Goal: Task Accomplishment & Management: Use online tool/utility

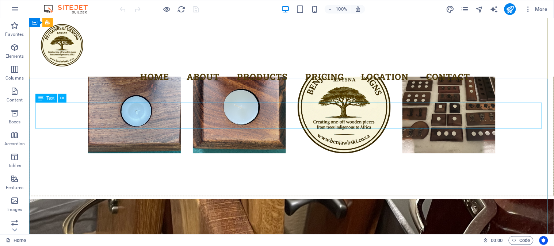
scroll to position [3287, 0]
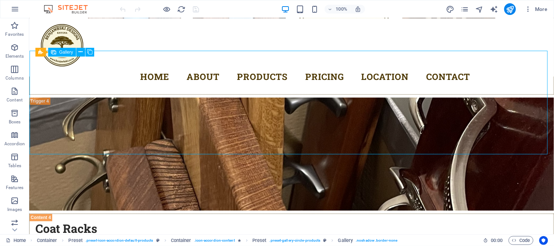
select select "4"
select select "px"
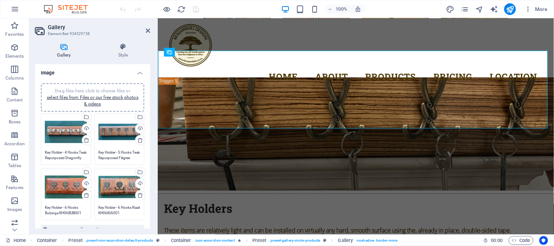
scroll to position [3084, 0]
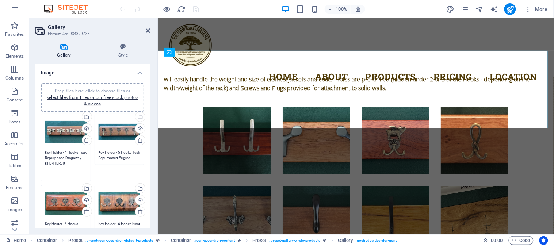
click at [66, 156] on textarea "Key Holder - 4 Hooks Teak Repurposed Dragonfly KH04TER001" at bounding box center [66, 163] width 42 height 27
click at [80, 160] on textarea "Key Holder - 4 Hooks Teak Repurposed Dragonfly KH04TER001" at bounding box center [66, 163] width 42 height 27
click at [86, 163] on textarea "Key Holder - 4 Hooks Teak Repurposed Dragonfly KH04TER001" at bounding box center [66, 163] width 42 height 27
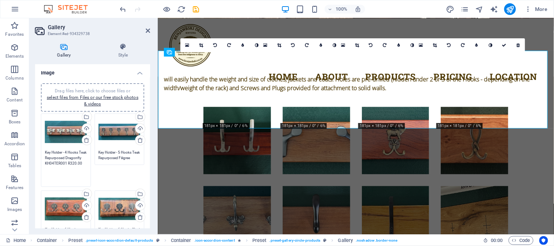
type textarea "Key Holder - 4 Hooks Teak Repurposed Dragonfly KH04TER001 R320.00"
click at [122, 157] on textarea "Key Holder - 5 Hooks Teak Repurposed Filigree KH05TER001" at bounding box center [120, 155] width 42 height 11
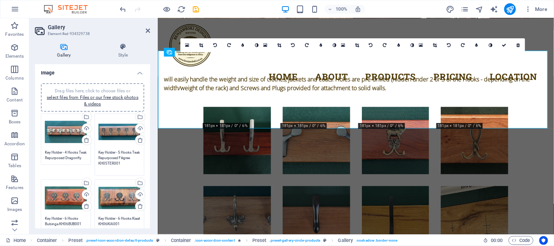
click at [122, 163] on textarea "Key Holder - 5 Hooks Teak Repurposed Filigree KH05TER001" at bounding box center [120, 161] width 42 height 22
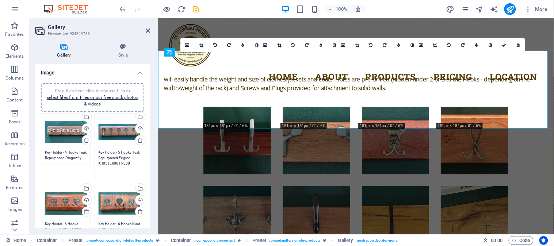
type textarea "Key Holder - 5 Hooks Teak Repurposed Filigree KH05TER001 R380"
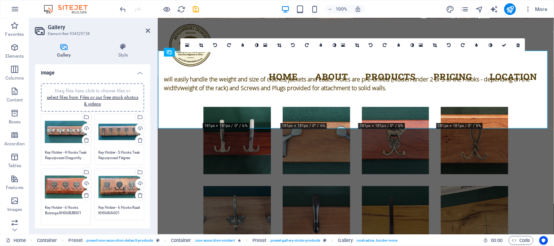
click at [67, 222] on div "Drag files here, click to choose files or select files from Files or our free s…" at bounding box center [66, 197] width 54 height 61
click at [120, 156] on textarea "Key Holder - 5 Hooks Teak Repurposed Filigree KH05TER001 R380" at bounding box center [120, 155] width 42 height 11
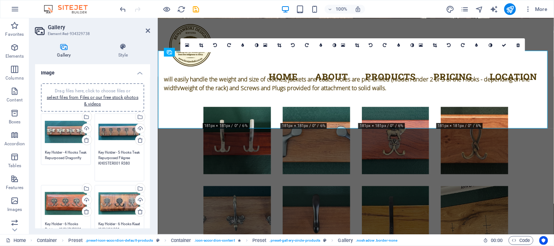
scroll to position [81, 0]
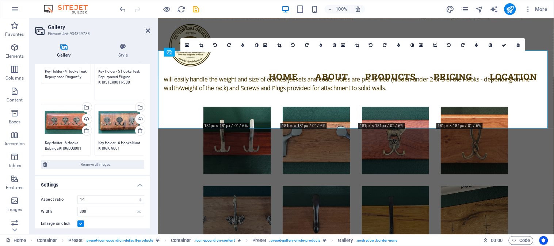
click at [70, 148] on div "Drag files here, click to choose files or select files from Files or our free s…" at bounding box center [92, 85] width 115 height 179
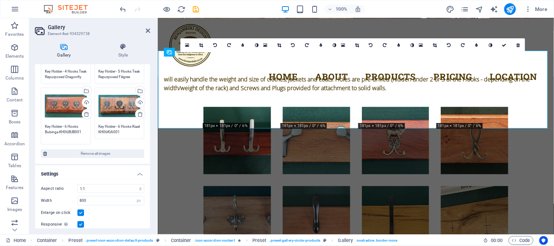
click at [81, 132] on textarea "Key Holder - 6 Hooks Bubinga KH06BUB001" at bounding box center [66, 132] width 42 height 16
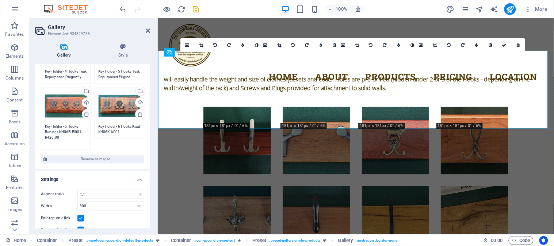
type textarea "Key Holder - 6 Hooks Bubinga KH06BUB001 R420.00"
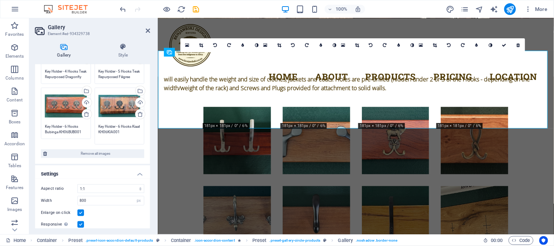
click at [108, 129] on textarea "Key Holder - 6 Hooks Kiaat KH06KIA001" at bounding box center [120, 132] width 42 height 16
click at [130, 130] on textarea "Key Holder - 6 Hooks Kiaat KH06KIA001" at bounding box center [120, 132] width 42 height 16
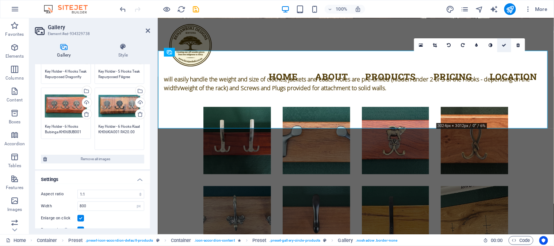
type textarea "Key Holder - 6 Hooks Kiaat KH06KIA001 R420.00"
drag, startPoint x: 474, startPoint y: 26, endPoint x: 503, endPoint y: 45, distance: 34.5
click at [503, 45] on icon at bounding box center [504, 45] width 4 height 4
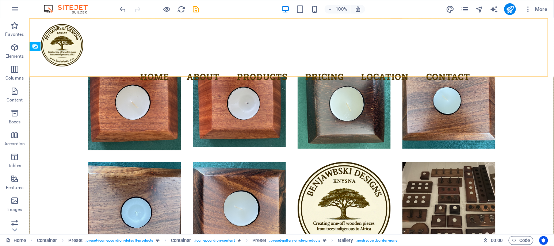
scroll to position [3287, 0]
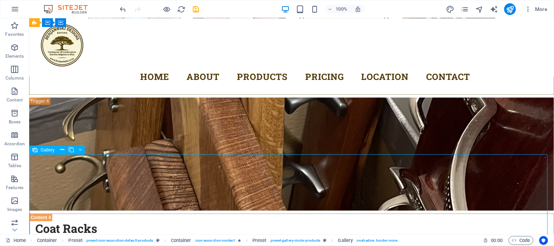
select select "4"
select select "px"
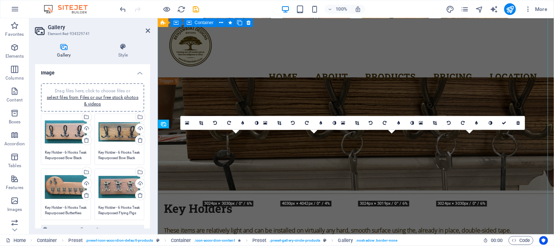
scroll to position [3084, 0]
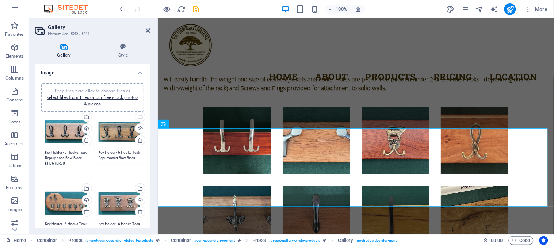
click at [70, 153] on textarea "Key Holder - 6 Hooks Teak Repurposed Bow Black KH06TER001" at bounding box center [66, 163] width 42 height 27
click at [79, 162] on textarea "Key Holder - 6 Hooks Teak Repurposed Bow Black KH06TER001" at bounding box center [66, 163] width 42 height 27
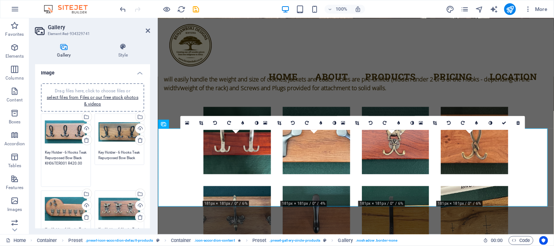
type textarea "Key Holder - 6 Hooks Teak Repurposed Bow Black KH06TER001 R420.00"
click at [110, 156] on textarea "Key Holder - 6 Hooks Teak Repurposed Bow Black KH06TER002" at bounding box center [120, 155] width 42 height 11
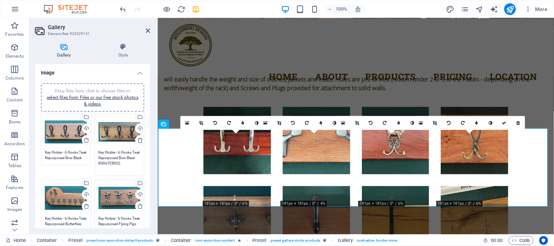
click at [133, 163] on textarea "Key Holder - 6 Hooks Teak Repurposed Bow Black KH06TER002" at bounding box center [120, 161] width 42 height 22
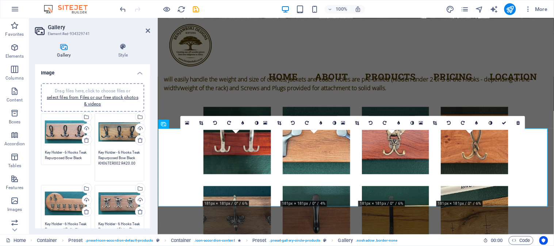
click at [71, 202] on div "Drag files here, click to choose files or select files from Files or our free s…" at bounding box center [66, 203] width 42 height 29
type textarea "Key Holder - 6 Hooks Teak Repurposed Bow Black KH06TER002 R420.00"
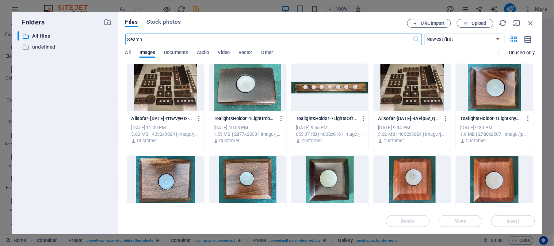
scroll to position [3032, 0]
drag, startPoint x: 331, startPoint y: 64, endPoint x: 531, endPoint y: 19, distance: 204.7
click at [531, 19] on icon "button" at bounding box center [531, 23] width 8 height 8
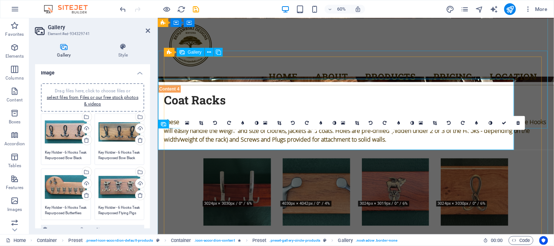
scroll to position [3084, 0]
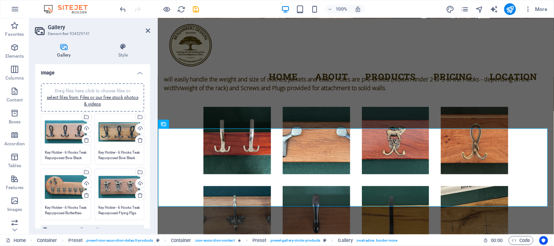
click at [71, 209] on textarea "Key Holder - 6 Hooks Teak Repurposed Butterflies KH06TER004" at bounding box center [66, 210] width 42 height 11
click at [85, 218] on textarea "Key Holder - 6 Hooks Teak Repurposed Butterflies KH06TER004" at bounding box center [66, 216] width 42 height 22
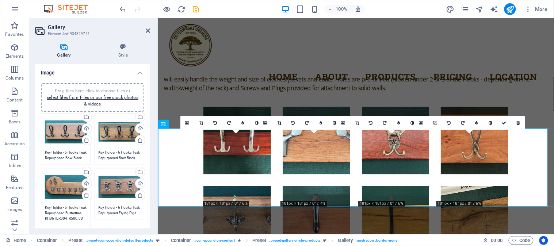
type textarea "Key Holder - 6 Hooks Teak Repurposed Butterflies KH06TER004 R500.00"
click at [120, 212] on textarea "Key Holder - 6 Hooks Teak Repurposed Flying Pigs KH06TER003" at bounding box center [120, 210] width 42 height 11
click at [132, 218] on textarea "Key Holder - 6 Hooks Teak Repurposed Flying Pigs KH06TER003" at bounding box center [120, 216] width 42 height 22
click at [134, 216] on textarea "Key Holder - 6 Hooks Teak Repurposed Flying Pigs KH06TER003" at bounding box center [120, 216] width 42 height 22
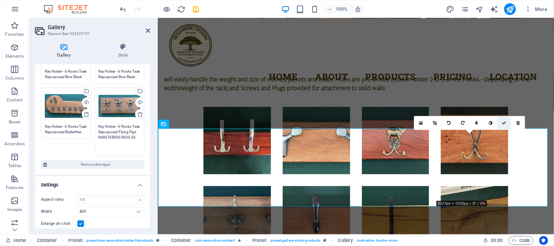
type textarea "Key Holder - 6 Hooks Teak Repurposed Flying Pigs KH06TER003 R420.00"
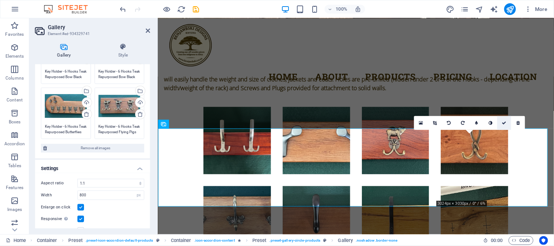
click at [503, 123] on icon at bounding box center [504, 123] width 4 height 4
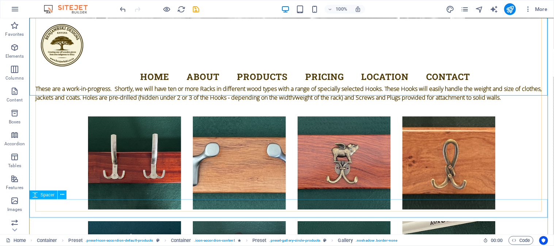
scroll to position [3449, 0]
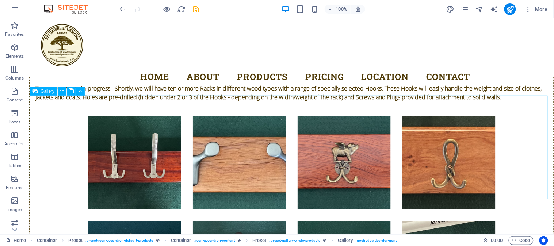
select select "4"
select select "px"
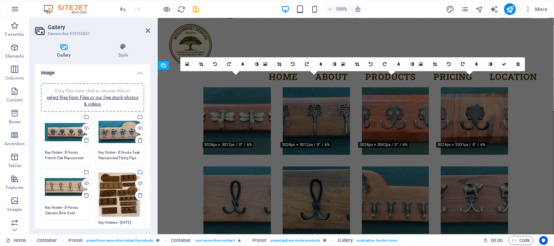
scroll to position [3220, 0]
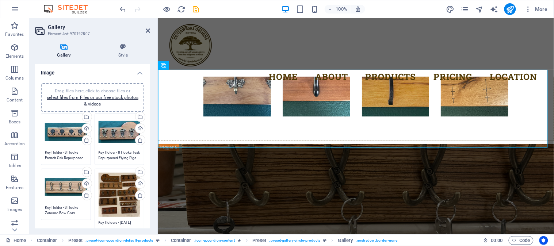
click at [72, 153] on textarea "Key Holder - 8 Hooks French Oak Repurposed KH08FOR001" at bounding box center [66, 155] width 42 height 11
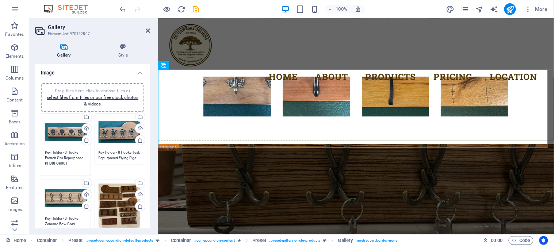
click at [71, 164] on textarea "Key Holder - 8 Hooks French Oak Repurposed KH08FOR001" at bounding box center [66, 161] width 42 height 22
click at [73, 163] on textarea "Key Holder - 8 Hooks French Oak Repurposed KH08FOR001" at bounding box center [66, 161] width 42 height 22
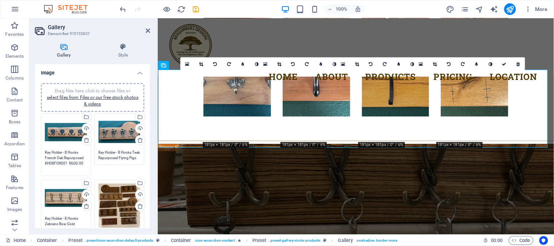
type textarea "Key Holder - 8 Hooks French Oak Repurposed KH08FOR001 R600.00"
click at [121, 156] on textarea "Key Holder - 8 Hooks Teak Repurposed Flying Pigs KH08TER001" at bounding box center [120, 161] width 42 height 22
click at [133, 162] on textarea "Key Holder - 8 Hooks Teak Repurposed Flying Pigs KH08TER001" at bounding box center [120, 161] width 42 height 22
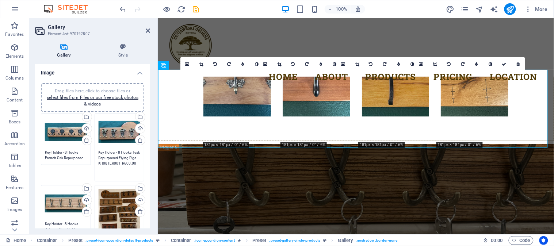
click at [76, 161] on div "Drag files here, click to choose files or select files from Files or our free s…" at bounding box center [66, 139] width 54 height 55
type textarea "Key Holder - 8 Hooks Teak Repurposed Flying Pigs KH08TER001 R600.00"
click at [70, 156] on textarea "Key Holder - 8 Hooks French Oak Repurposed KH08FOR001 R600.00" at bounding box center [66, 155] width 42 height 11
click at [115, 156] on textarea "Key Holder - 8 Hooks Teak Repurposed Flying Pigs KH08TER001 R600.00" at bounding box center [120, 163] width 42 height 27
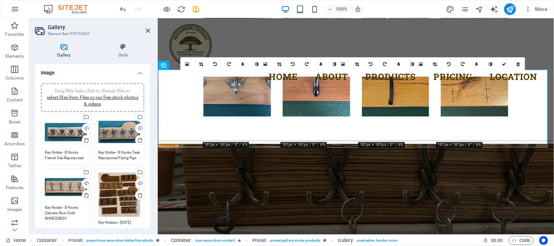
click at [61, 222] on textarea "Key Holder - 8 Hooks Zebrano Bow Gold KH08ZEB001" at bounding box center [66, 216] width 42 height 22
click at [72, 218] on textarea "Key Holder - 8 Hooks Zebrano Bow Gold KH08ZEB001" at bounding box center [66, 216] width 42 height 22
click at [70, 215] on textarea "Key Holder - 8 Hooks Zebrano Bow Gold KH08ZEB001 R700.00" at bounding box center [66, 216] width 42 height 22
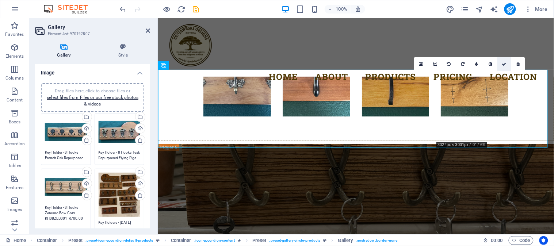
type textarea "Key Holder - 8 Hooks Zebrano Bow Gold KH08ZEB001 R700.00"
click at [505, 65] on icon at bounding box center [504, 64] width 4 height 4
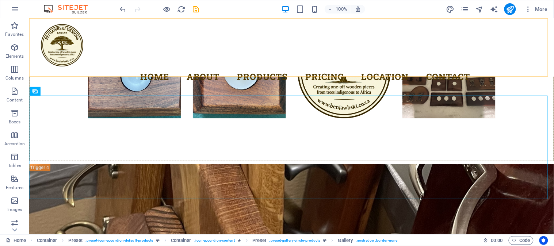
scroll to position [3449, 0]
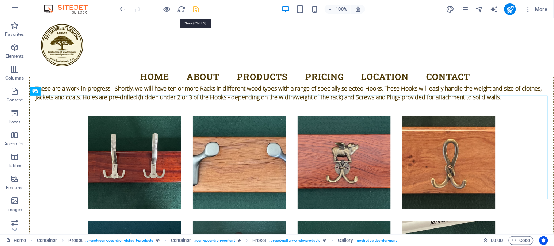
click at [196, 9] on icon "save" at bounding box center [196, 9] width 8 height 8
checkbox input "false"
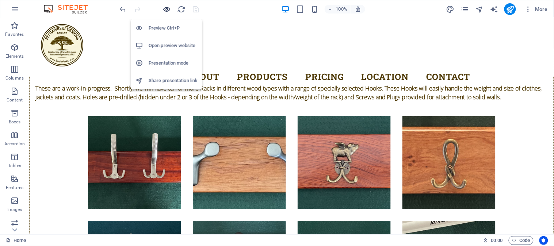
click at [167, 9] on icon "button" at bounding box center [167, 9] width 8 height 8
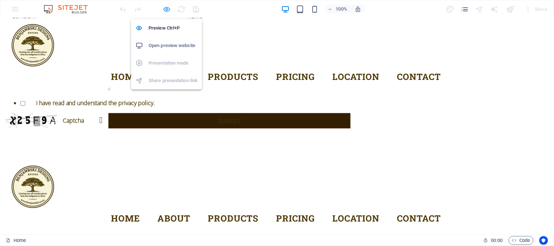
scroll to position [2125, 0]
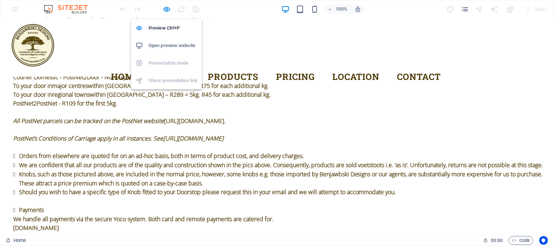
click at [161, 43] on h6 "Open preview website" at bounding box center [173, 45] width 49 height 9
click at [168, 9] on icon "button" at bounding box center [167, 9] width 8 height 8
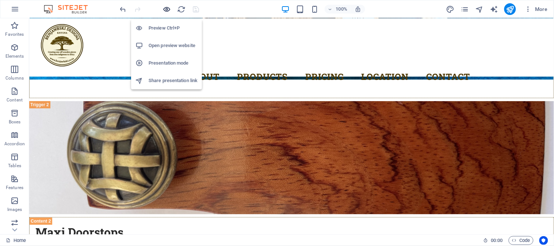
scroll to position [4661, 0]
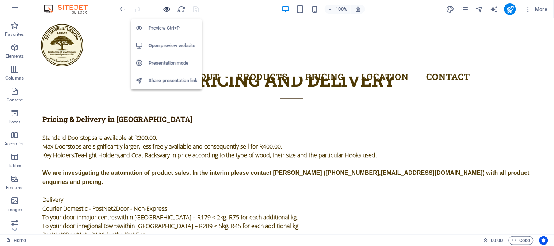
click at [168, 9] on icon "button" at bounding box center [167, 9] width 8 height 8
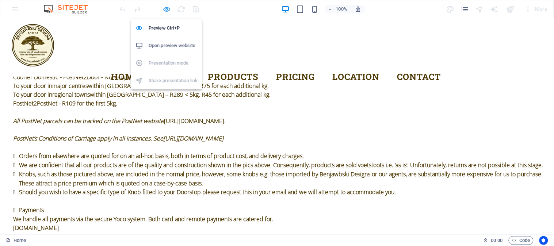
click at [167, 8] on icon "button" at bounding box center [167, 9] width 8 height 8
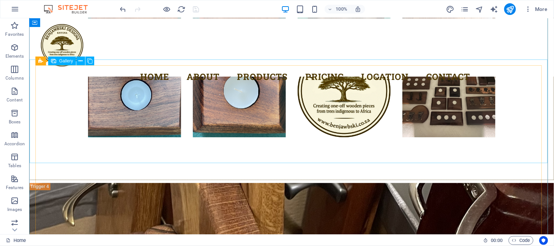
scroll to position [3282, 0]
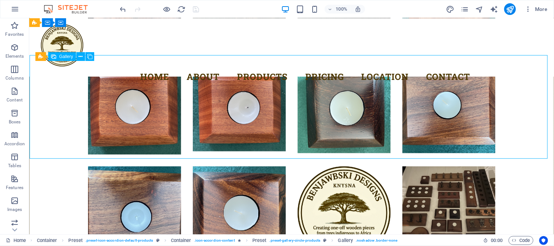
select select "4"
select select "px"
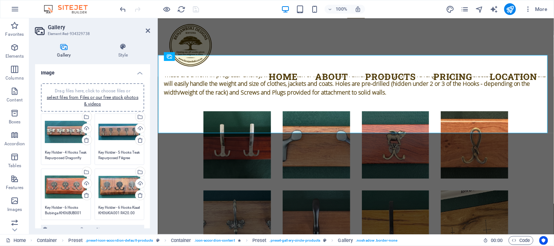
click at [69, 158] on textarea "Key Holder - 4 Hooks Teak Repurposed Dragonfly KH04TER001 R320.00" at bounding box center [66, 155] width 42 height 11
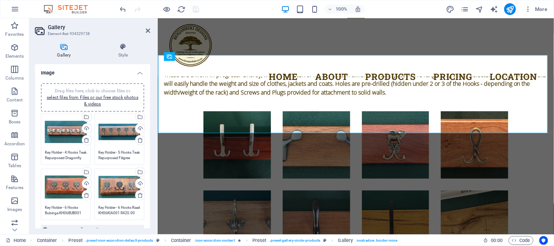
click at [67, 155] on textarea "Key Holder - 4 Hooks Teak Repurposed Dragonfly KH04TER001 R320.00" at bounding box center [66, 155] width 42 height 11
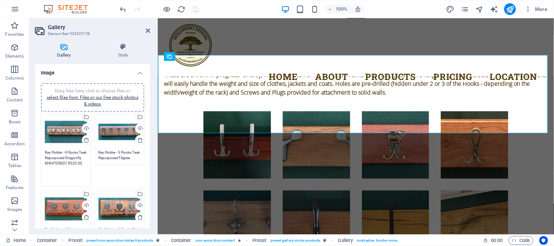
click at [83, 162] on textarea "Key Holder - 4 Hooks Teak Repurposed Dragonfly KH04TER001 R320.00" at bounding box center [66, 166] width 42 height 33
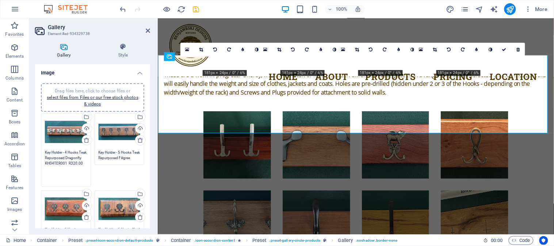
paste textarea "270x65x25mm"
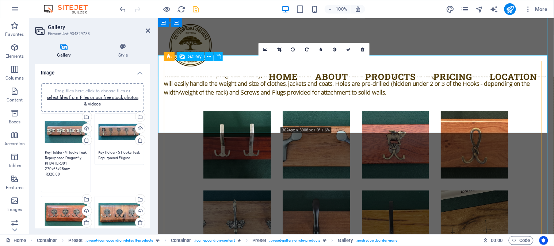
type textarea "Key Holder - 4 Hooks Teak Repurposed Dragonfly KH04TER001 270x65x25mm R320.00"
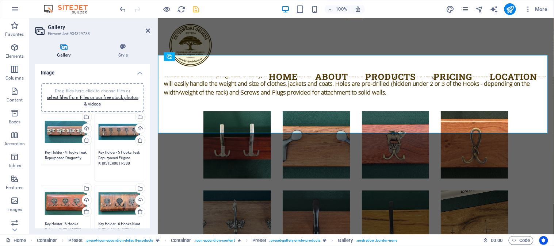
click at [111, 154] on textarea "Key Holder - 5 Hooks Teak Repurposed Filigree KH05TER001 R380" at bounding box center [120, 163] width 42 height 27
click at [120, 163] on textarea "Key Holder - 5 Hooks Teak Repurposed Filigree KH05TER001 R380" at bounding box center [120, 163] width 42 height 27
paste textarea "270x65x25mm"
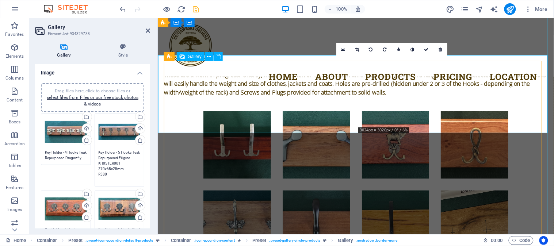
type textarea "Key Holder - 5 Hooks Teak Repurposed Filigree KH05TER001 270x65x25mm R380"
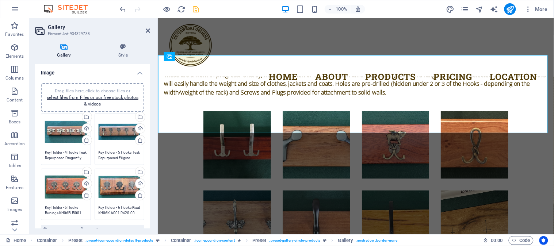
click at [56, 179] on div "Drag files here, click to choose files or select files from Files or our free s…" at bounding box center [66, 187] width 42 height 29
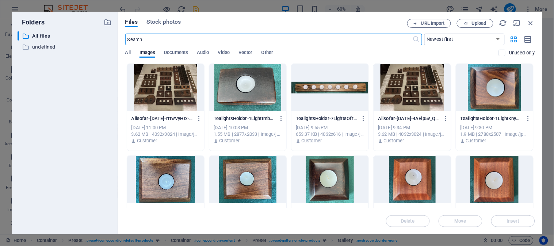
scroll to position [3028, 0]
click at [534, 22] on icon "button" at bounding box center [531, 23] width 8 height 8
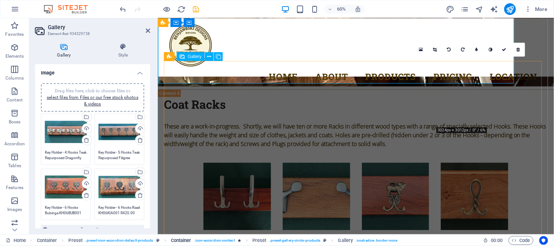
scroll to position [3079, 0]
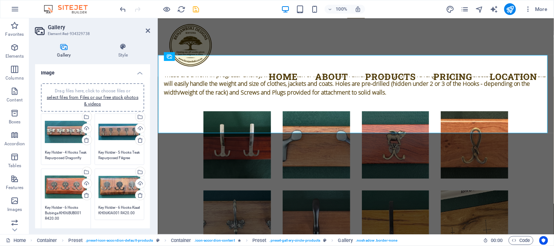
click at [64, 212] on textarea "Key Holder - 6 Hooks Bubinga KH06BUB001 R420.00" at bounding box center [66, 216] width 42 height 22
click at [45, 217] on textarea "Key Holder - 6 Hooks Bubinga KH06BUB001 R420.00" at bounding box center [66, 216] width 42 height 22
paste textarea "255x103x27mm"
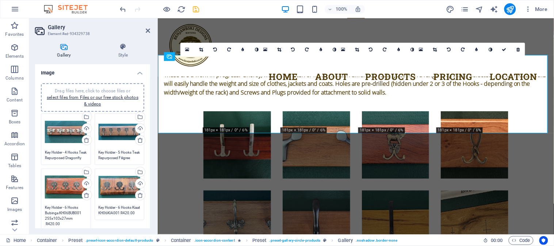
click at [121, 192] on div "Drag files here, click to choose files or select files from Files or our free s…" at bounding box center [120, 187] width 42 height 29
type textarea "Key Holder - 6 Hooks Bubinga KH06BUB001 255x103x27mm R420.00"
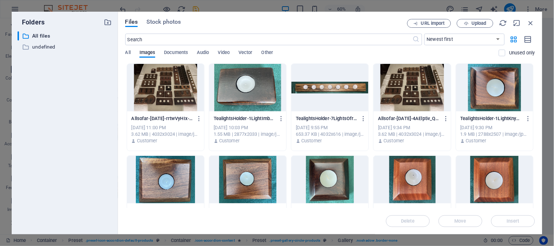
click at [535, 23] on div "Files Stock photos URL import Upload ​ Newest first Oldest first Name (A-Z) Nam…" at bounding box center [330, 123] width 424 height 223
click at [531, 22] on icon "button" at bounding box center [531, 23] width 8 height 8
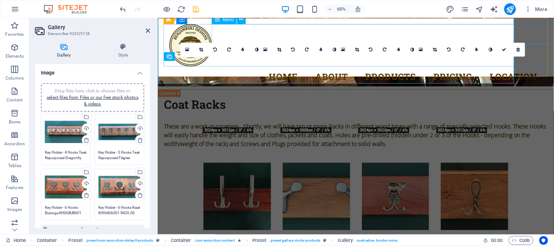
scroll to position [3079, 0]
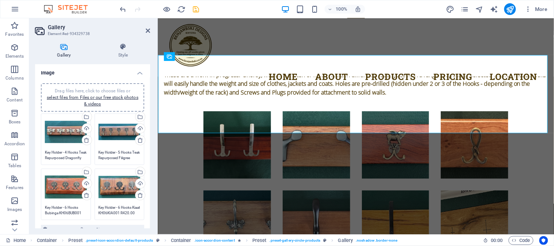
click at [119, 210] on textarea "Key Holder - 6 Hooks Kiaat KH06KIA001 R420.00" at bounding box center [120, 210] width 42 height 11
click at [129, 212] on textarea "Key Holder - 6 Hooks Kiaat KH06KIA001 R420.00" at bounding box center [120, 216] width 42 height 22
paste textarea "240x103x35mm"
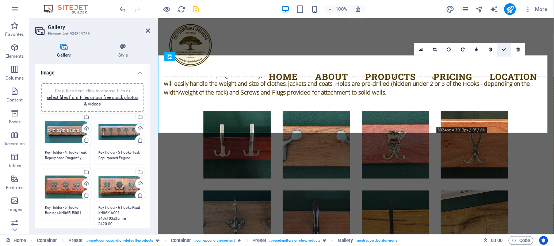
type textarea "Key Holder - 6 Hooks Kiaat KH06KIA001 240x103x35mm R420.00"
drag, startPoint x: 504, startPoint y: 50, endPoint x: 369, endPoint y: 126, distance: 155.3
click at [504, 50] on icon at bounding box center [504, 49] width 4 height 4
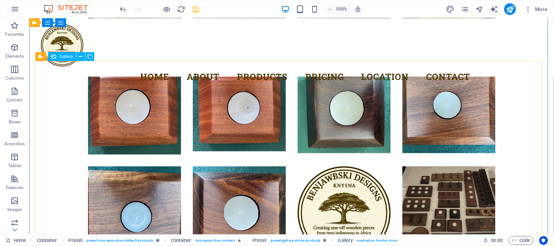
scroll to position [3282, 0]
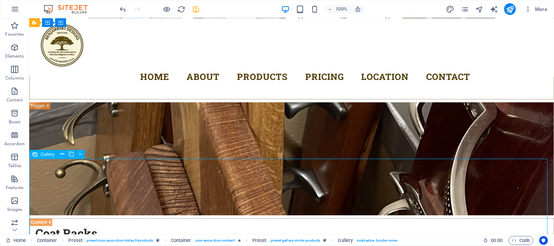
select select "4"
select select "px"
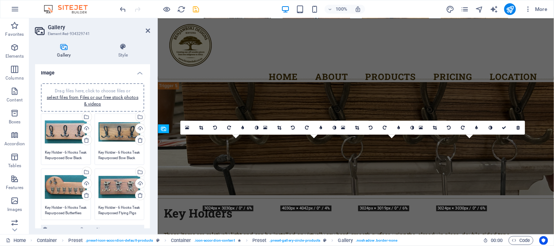
scroll to position [3079, 0]
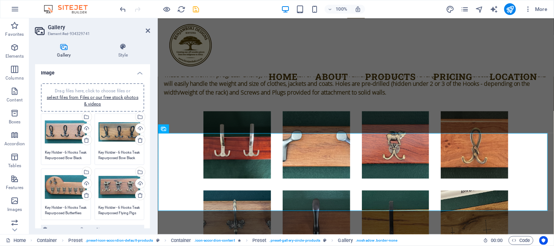
click at [61, 154] on textarea "Key Holder - 6 Hooks Teak Repurposed Bow Black KH06TER001 R420.00" at bounding box center [66, 155] width 42 height 11
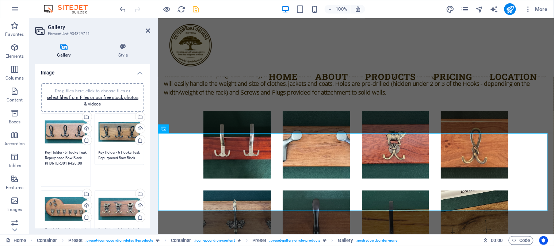
click at [77, 162] on textarea "Key Holder - 6 Hooks Teak Repurposed Bow Black KH06TER001 R420.00" at bounding box center [66, 166] width 42 height 33
paste textarea "297x130x27mm"
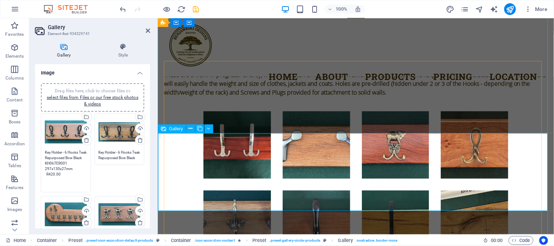
type textarea "Key Holder - 6 Hooks Teak Repurposed Bow Black KH06TER001 297x130x27mm R420.00"
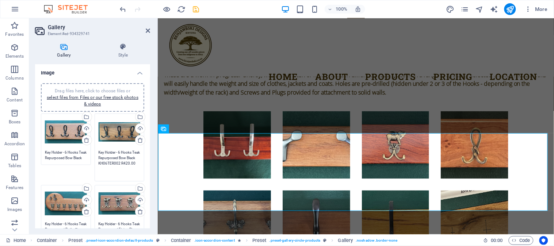
click at [128, 157] on textarea "Key Holder - 6 Hooks Teak Repurposed Bow Black KH06TER002 R420.00" at bounding box center [120, 163] width 42 height 27
click at [132, 163] on textarea "Key Holder - 6 Hooks Teak Repurposed Bow Black KH06TER002 R420.00" at bounding box center [120, 163] width 42 height 27
paste textarea "297x126x27mm"
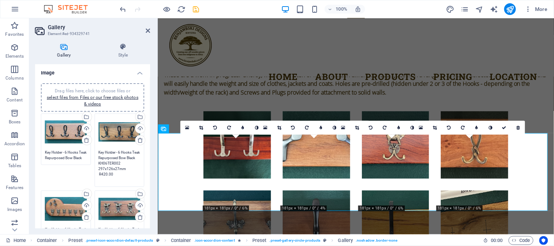
type textarea "Key Holder - 6 Hooks Teak Repurposed Bow Black KH06TER002 297x126x27mm R420.00"
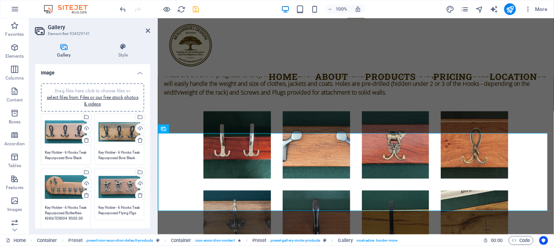
click at [66, 228] on textarea "Key Holder - 6 Hooks Teak Repurposed Butterflies KH06TER004 R500.00" at bounding box center [66, 218] width 42 height 27
click at [85, 218] on textarea "Key Holder - 6 Hooks Teak Repurposed Butterflies KH06TER004 R500.00" at bounding box center [66, 218] width 42 height 27
paste textarea "365x165x27mm"
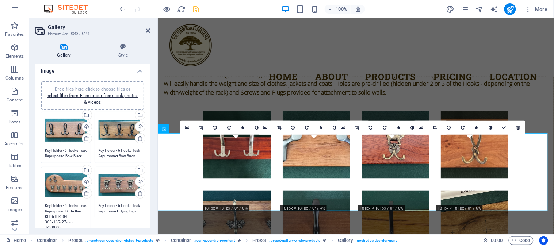
type textarea "Key Holder - 6 Hooks Teak Repurposed Butterflies KH06TER004 365x165x27mm R500.00"
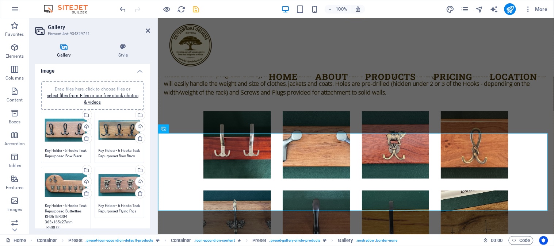
click at [111, 204] on textarea "Key Holder - 6 Hooks Teak Repurposed Flying Pigs KH06TER003 R420.00" at bounding box center [120, 208] width 42 height 11
click at [133, 216] on textarea "Key Holder - 6 Hooks Teak Repurposed Flying Pigs KH06TER003 R420.00" at bounding box center [120, 216] width 42 height 27
paste textarea "297x125x27mm"
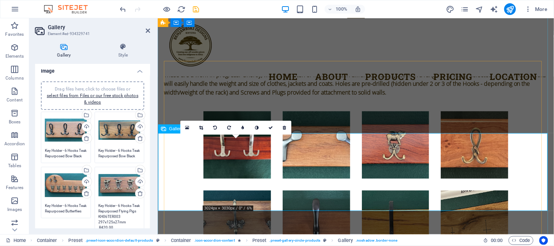
type textarea "Key Holder - 6 Hooks Teak Repurposed Flying Pigs KH06TER003 297x125x27mm R420.00"
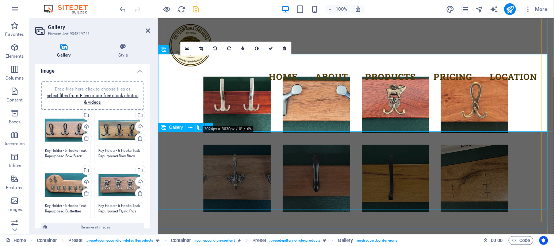
scroll to position [3160, 0]
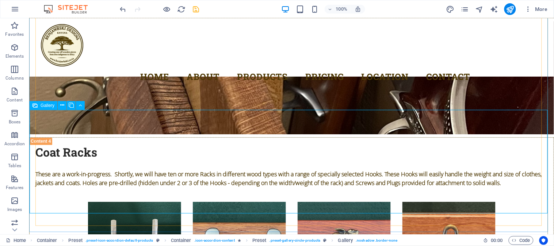
scroll to position [3444, 0]
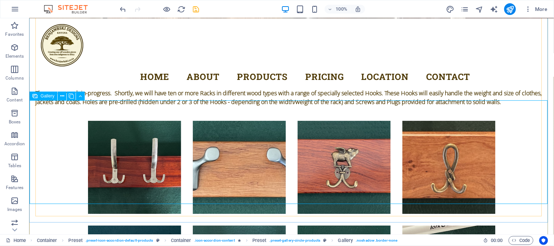
select select "4"
select select "px"
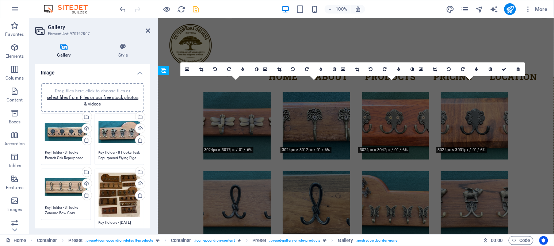
scroll to position [3215, 0]
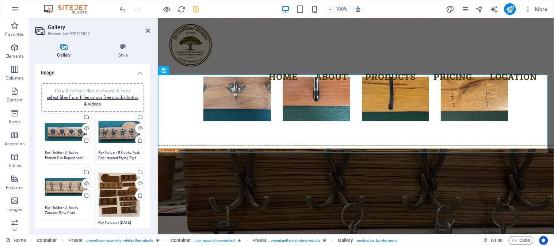
click at [60, 213] on textarea "Key Holder - 8 Hooks Zebrano Bow Gold KH08ZEB001 R700.00" at bounding box center [66, 210] width 42 height 11
click at [69, 152] on textarea "Key Holder - 8 Hooks French Oak Repurposed KH08FOR001 R600.00" at bounding box center [66, 155] width 42 height 11
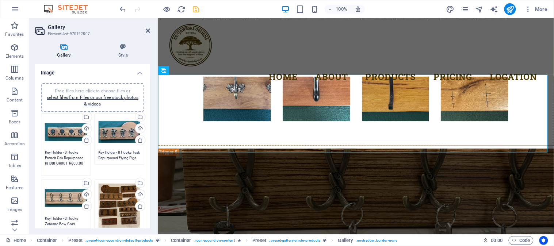
click at [68, 163] on textarea "Key Holder - 8 Hooks French Oak Repurposed KH08FOR001 R600.00" at bounding box center [66, 161] width 42 height 22
paste textarea "315x84x18mm"
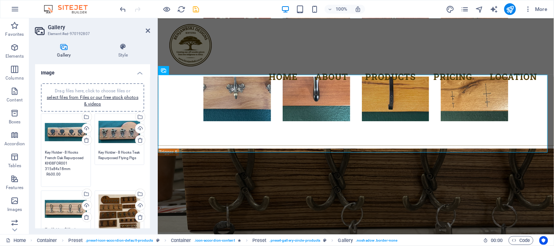
type textarea "Key Holder - 8 Hooks French Oak Repurposed KH08FOR001 315x84x18mm R600.00"
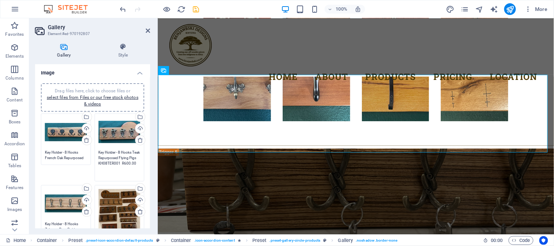
click at [119, 157] on textarea "Key Holder - 8 Hooks Teak Repurposed Flying Pigs KH08TER001 R600.00" at bounding box center [120, 163] width 42 height 27
click at [133, 163] on textarea "Key Holder - 8 Hooks Teak Repurposed Flying Pigs KH08TER001 R600.00" at bounding box center [120, 163] width 42 height 27
paste textarea "362x165x27mm"
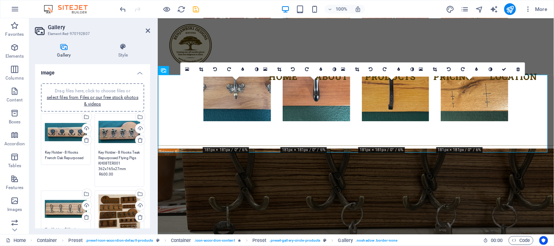
type textarea "Key Holder - 8 Hooks Teak Repurposed Flying Pigs KH08TER001 362x165x27mm R600.00"
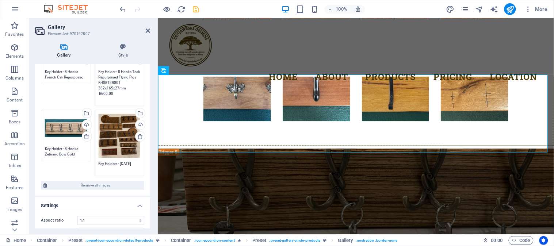
scroll to position [81, 0]
click at [71, 153] on div "Drag files here, click to choose files or select files from Files or our free s…" at bounding box center [92, 104] width 107 height 147
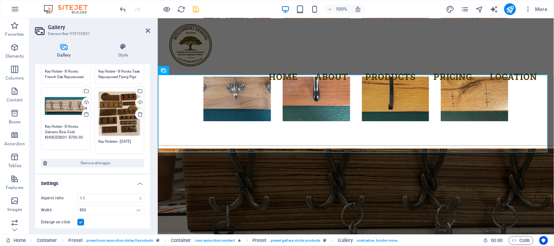
click at [68, 137] on textarea "Key Holder - 8 Hooks Zebrano Bow Gold KH08ZEB001 R700.00" at bounding box center [66, 135] width 42 height 22
paste textarea "414x130x25mm"
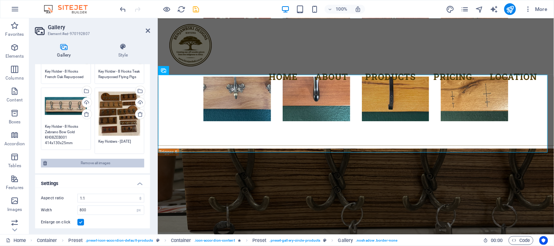
scroll to position [0, 0]
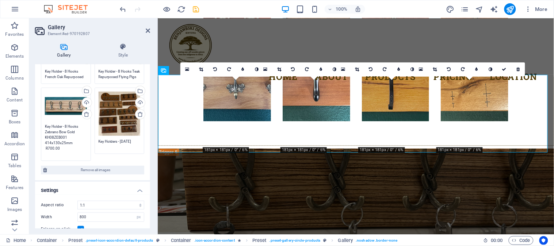
type textarea "Key Holder - 8 Hooks Zebrano Bow Gold KH08ZEB001 414x130x25mm R700.00"
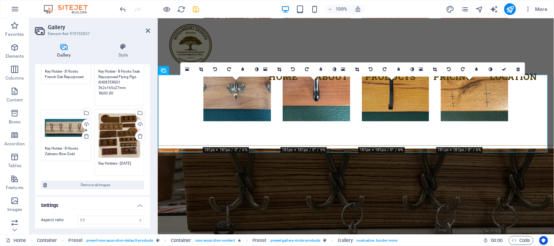
click at [118, 77] on textarea "Key Holder - 8 Hooks Teak Repurposed Flying Pigs KH08TER001 362x165x27mm R600.00" at bounding box center [120, 85] width 42 height 33
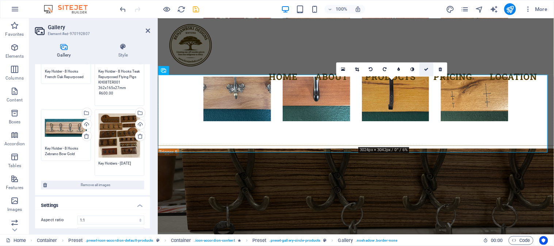
click at [427, 69] on icon at bounding box center [426, 69] width 4 height 4
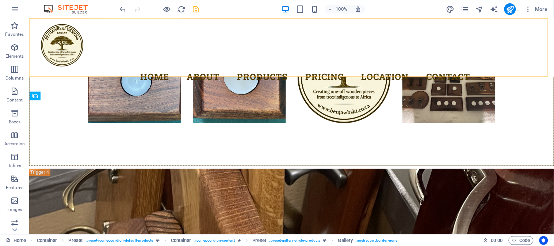
scroll to position [3444, 0]
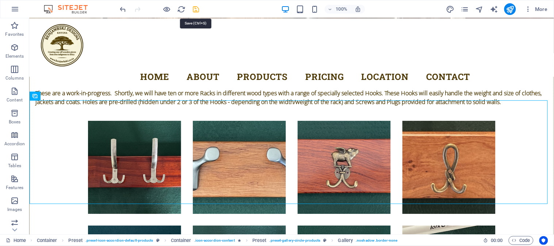
click at [196, 8] on icon "save" at bounding box center [196, 9] width 8 height 8
checkbox input "false"
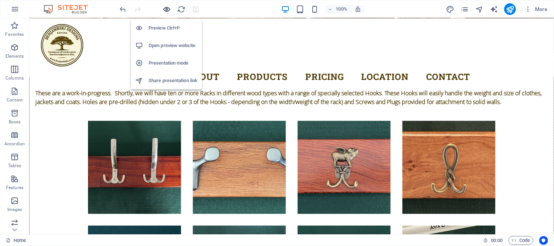
click at [167, 8] on icon "button" at bounding box center [167, 9] width 8 height 8
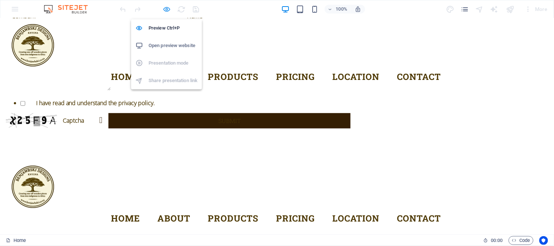
scroll to position [2125, 0]
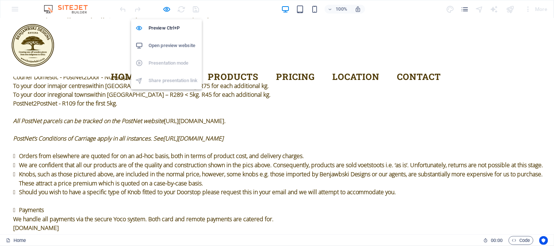
click at [163, 46] on h6 "Open preview website" at bounding box center [173, 45] width 49 height 9
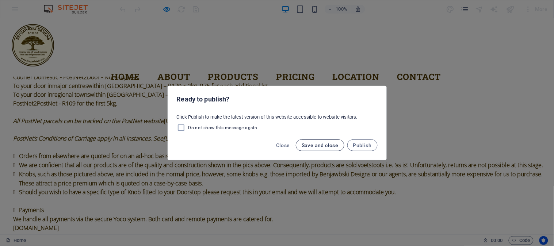
click at [319, 145] on span "Save and close" at bounding box center [320, 145] width 37 height 6
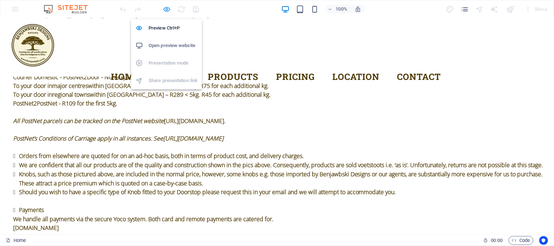
click at [167, 9] on icon "button" at bounding box center [167, 9] width 8 height 8
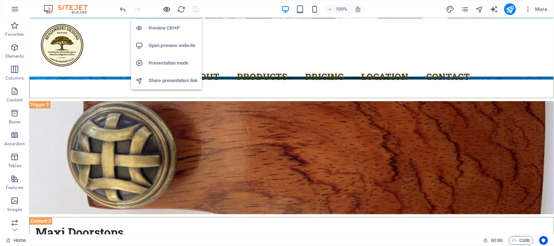
scroll to position [4661, 0]
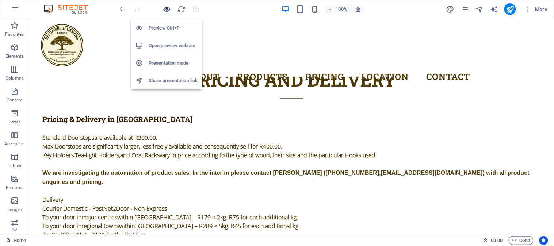
click at [165, 8] on icon "button" at bounding box center [167, 9] width 8 height 8
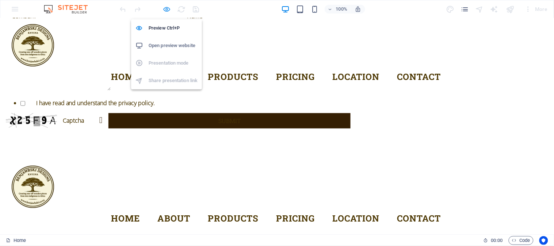
scroll to position [2125, 0]
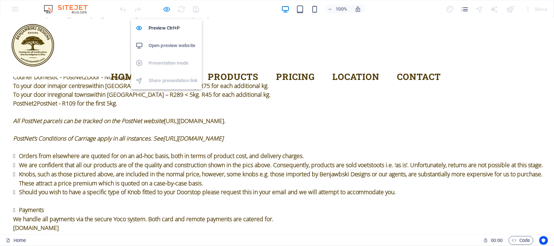
click at [167, 9] on icon "button" at bounding box center [167, 9] width 8 height 8
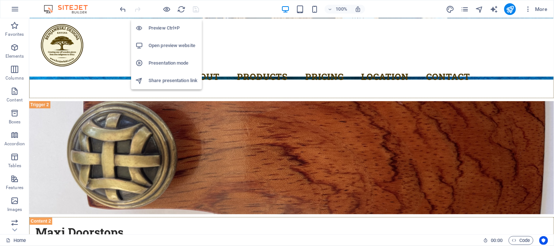
scroll to position [4661, 0]
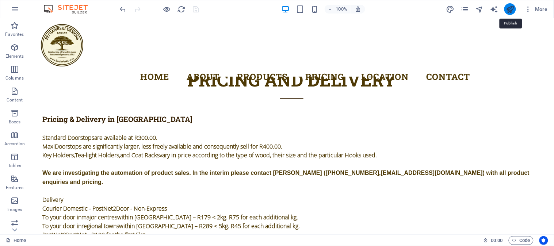
click at [510, 9] on icon "publish" at bounding box center [510, 9] width 8 height 8
